Goal: Task Accomplishment & Management: Manage account settings

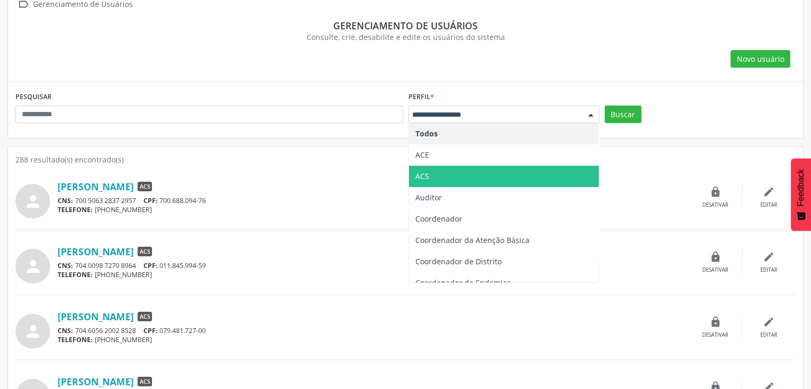
scroll to position [288, 0]
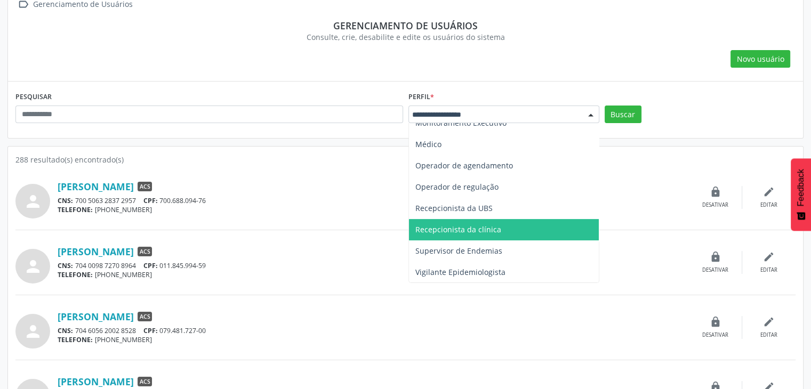
click at [492, 229] on span "Recepcionista da clínica" at bounding box center [458, 229] width 86 height 10
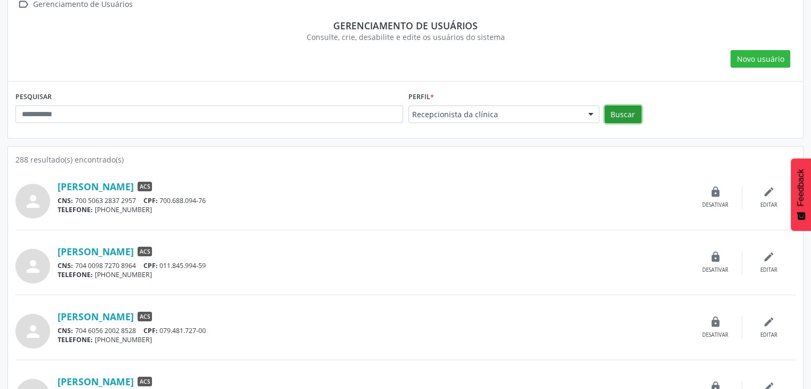
click at [619, 110] on button "Buscar" at bounding box center [622, 115] width 37 height 18
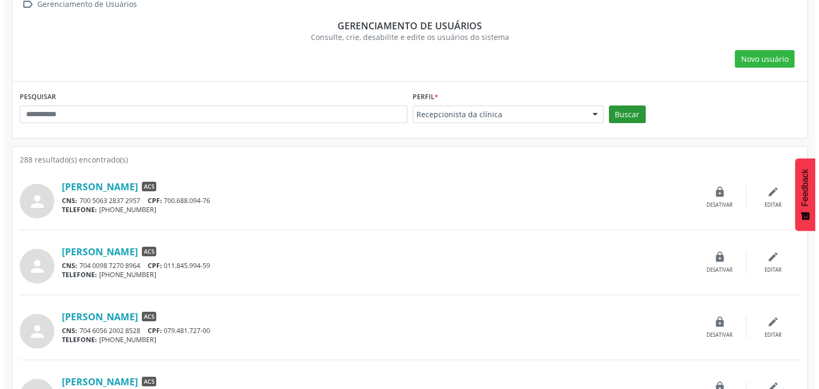
scroll to position [0, 0]
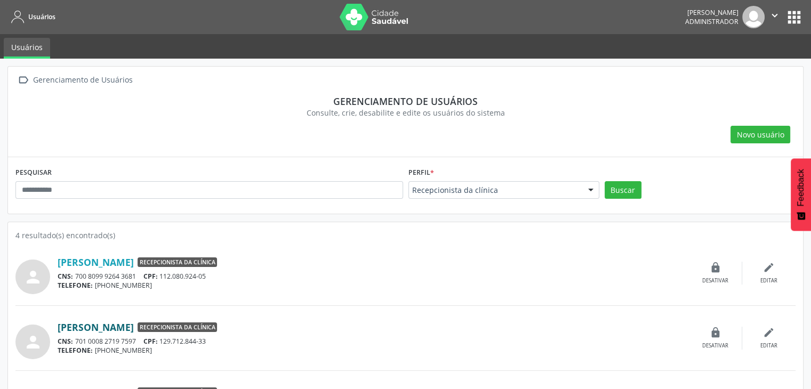
click at [92, 321] on link "[PERSON_NAME]" at bounding box center [96, 327] width 76 height 12
click at [777, 267] on div "edit Editar" at bounding box center [768, 273] width 53 height 23
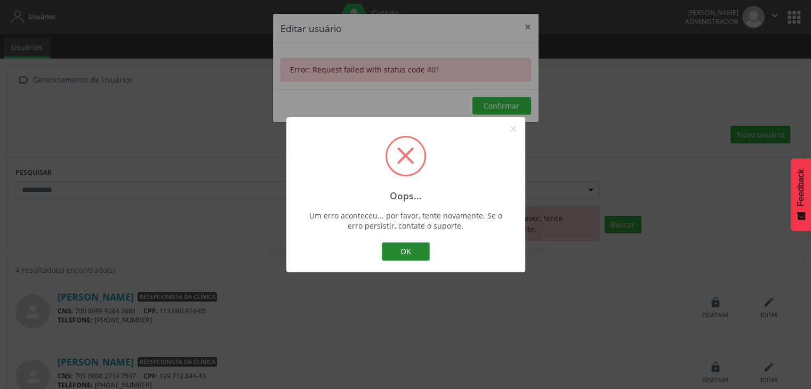
click at [405, 255] on button "OK" at bounding box center [406, 251] width 48 height 18
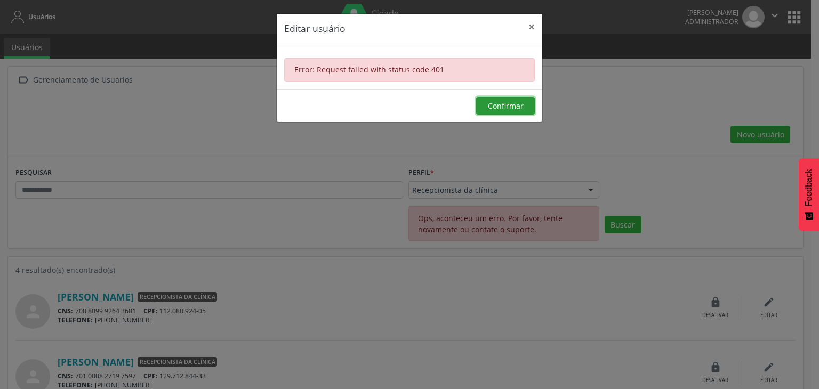
click at [497, 109] on span "Confirmar" at bounding box center [506, 106] width 36 height 10
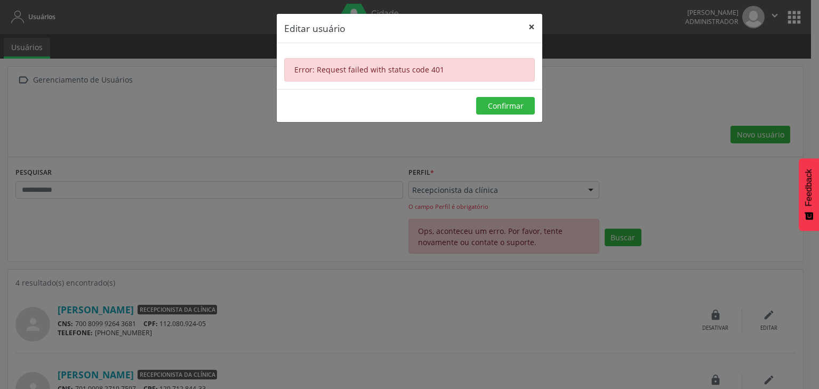
click at [530, 22] on button "×" at bounding box center [531, 27] width 21 height 26
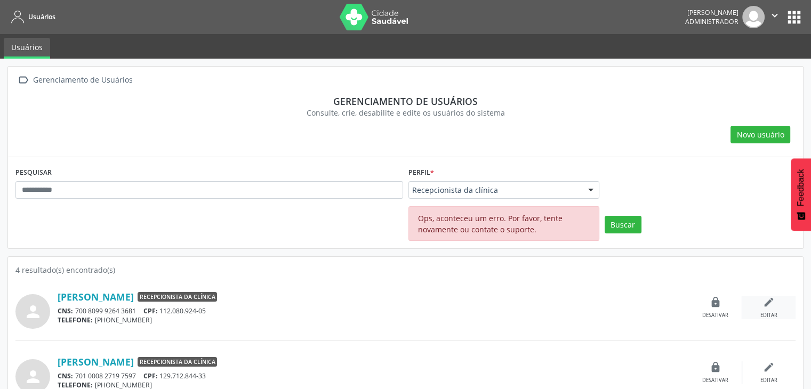
click at [771, 306] on icon "edit" at bounding box center [769, 302] width 12 height 12
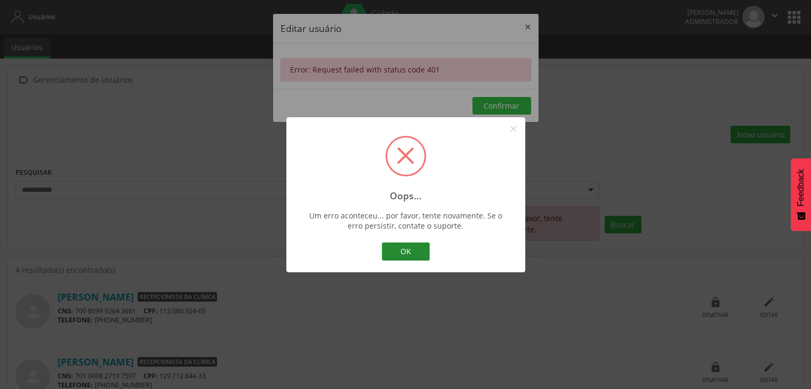
click at [401, 248] on button "OK" at bounding box center [406, 251] width 48 height 18
